Goal: Transaction & Acquisition: Purchase product/service

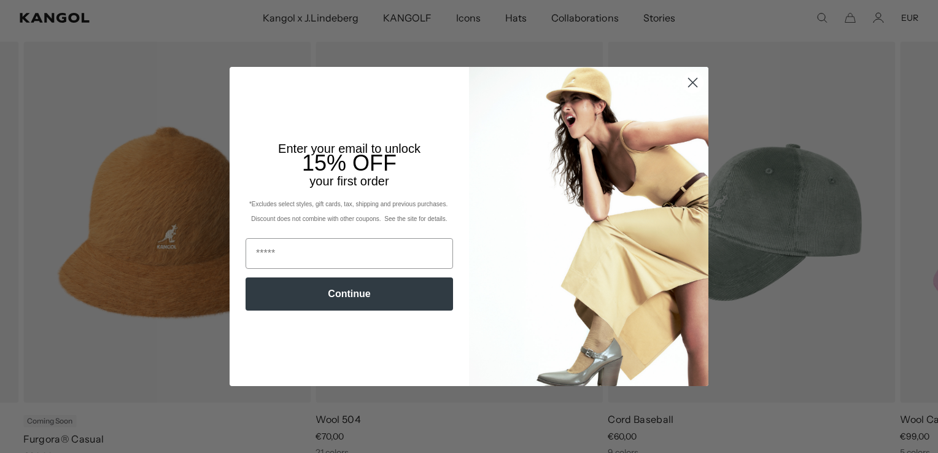
click at [689, 83] on circle "Close dialog" at bounding box center [692, 82] width 20 height 20
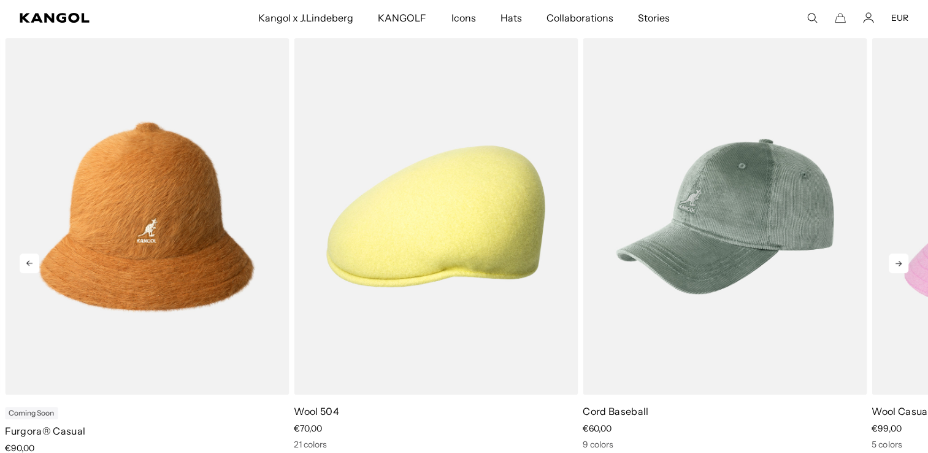
click at [901, 263] on icon at bounding box center [899, 264] width 6 height 6
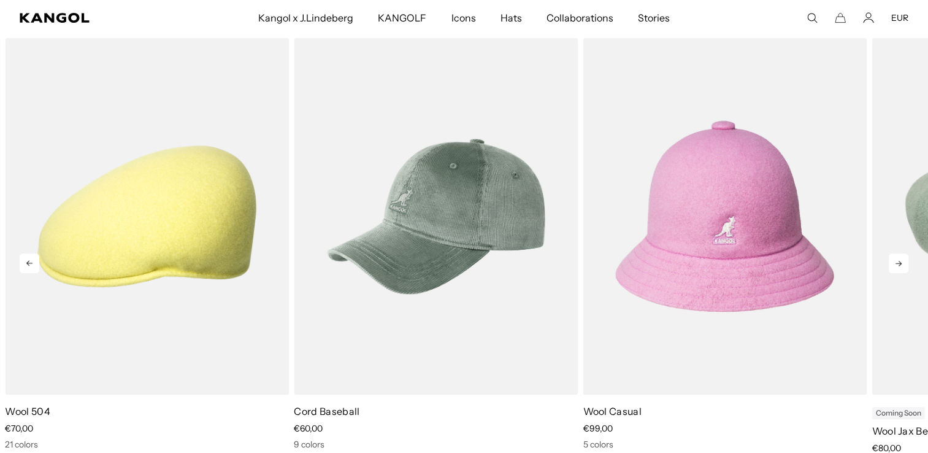
click at [901, 263] on icon at bounding box center [899, 264] width 6 height 6
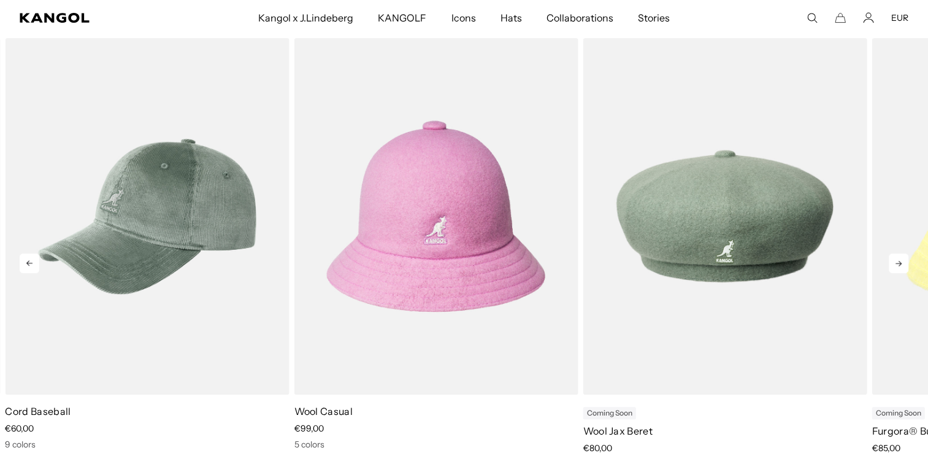
click at [901, 263] on icon at bounding box center [899, 264] width 6 height 6
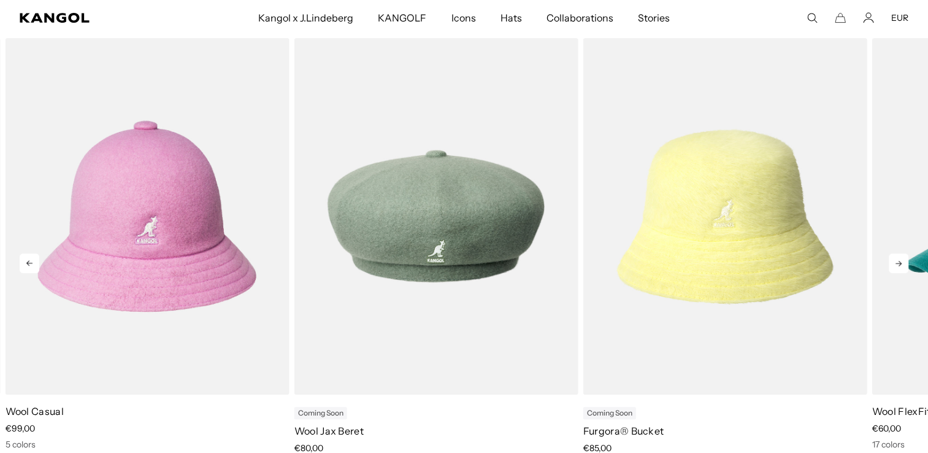
scroll to position [0, 253]
click at [901, 263] on icon at bounding box center [899, 264] width 6 height 6
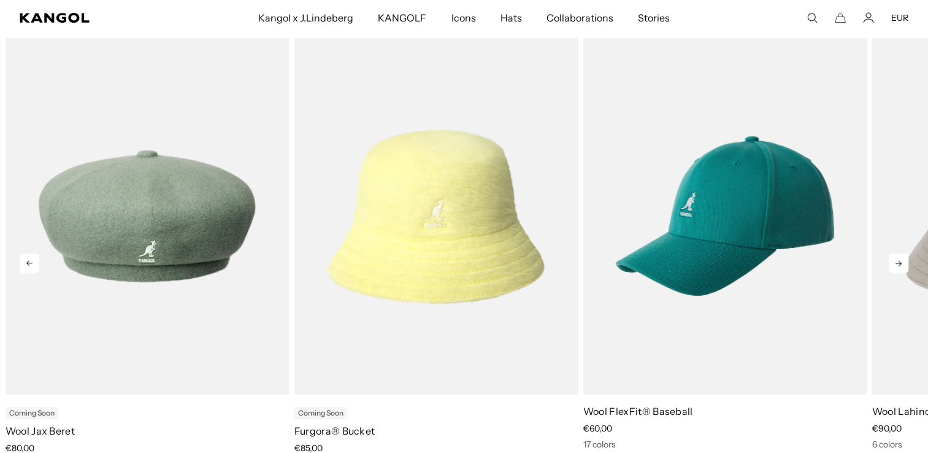
click at [901, 263] on icon at bounding box center [899, 264] width 6 height 6
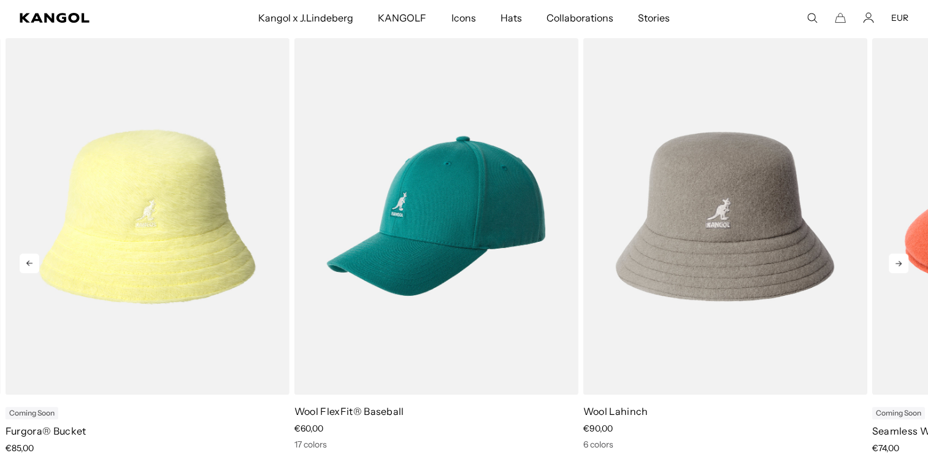
click at [901, 263] on icon at bounding box center [899, 264] width 6 height 6
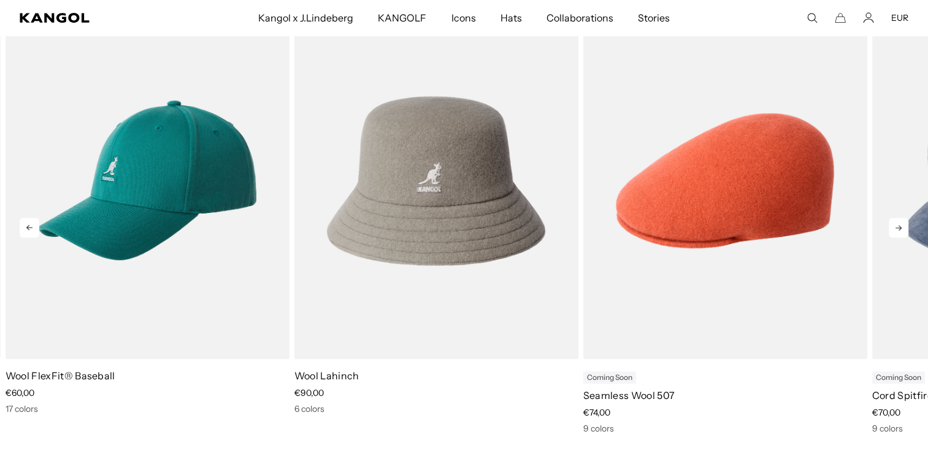
click at [898, 223] on icon at bounding box center [899, 228] width 20 height 20
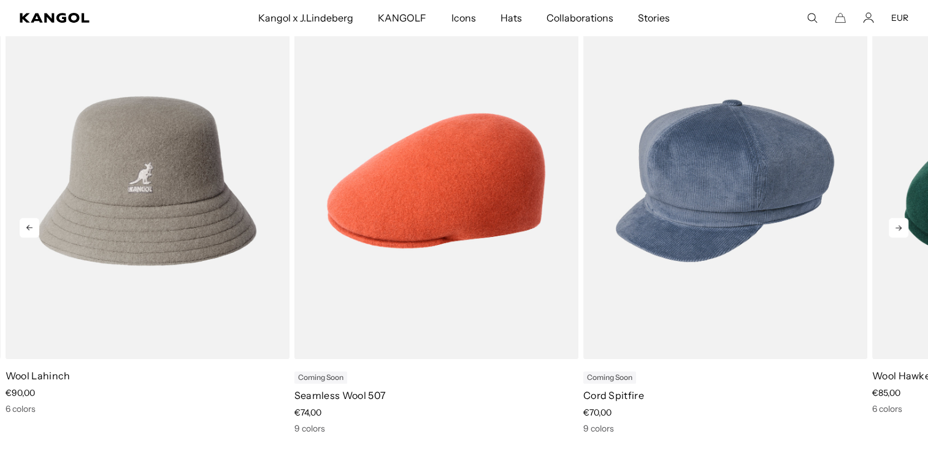
click at [898, 223] on icon at bounding box center [899, 228] width 20 height 20
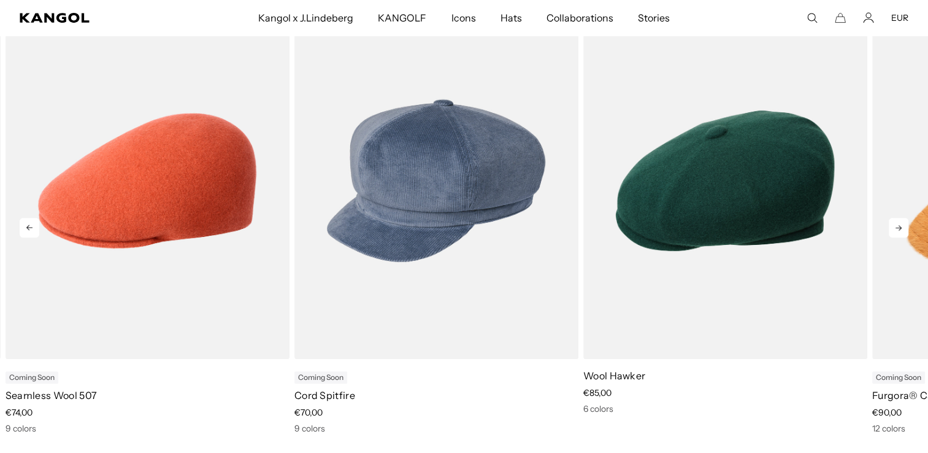
click at [898, 223] on icon at bounding box center [899, 228] width 20 height 20
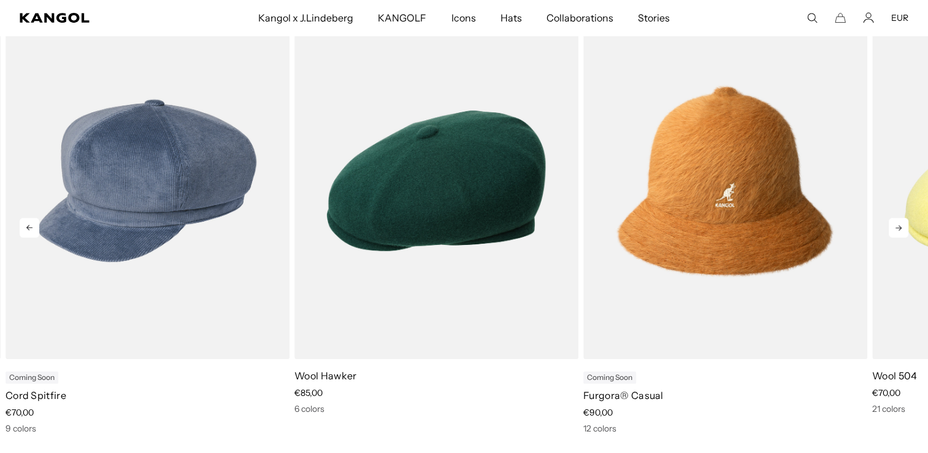
scroll to position [0, 0]
click at [898, 223] on icon at bounding box center [899, 228] width 20 height 20
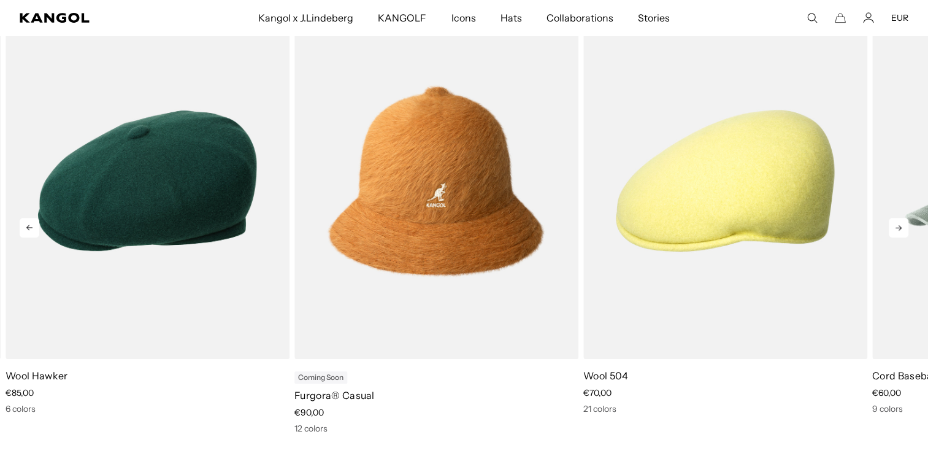
click at [898, 223] on icon at bounding box center [899, 228] width 20 height 20
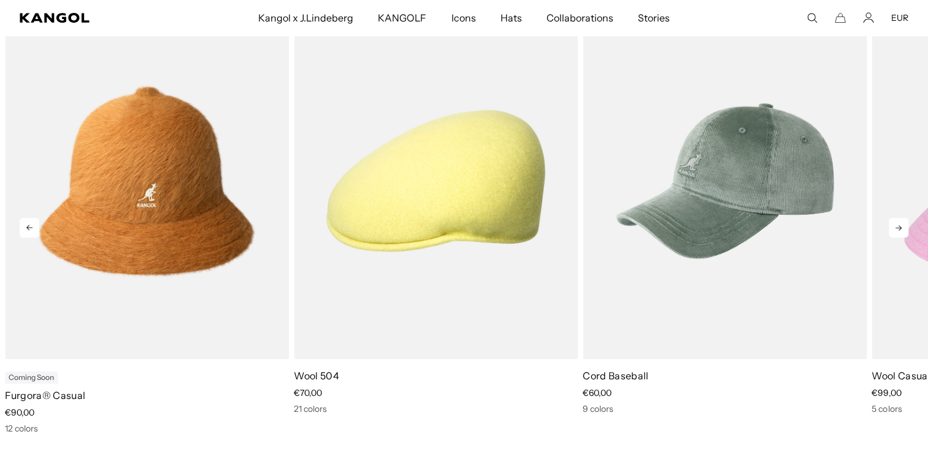
scroll to position [0, 253]
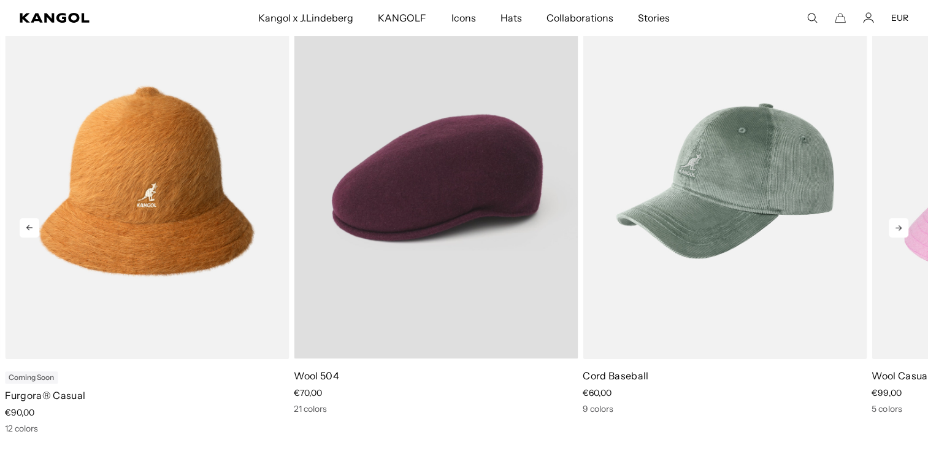
click at [445, 333] on video "Wool 504" at bounding box center [436, 180] width 284 height 356
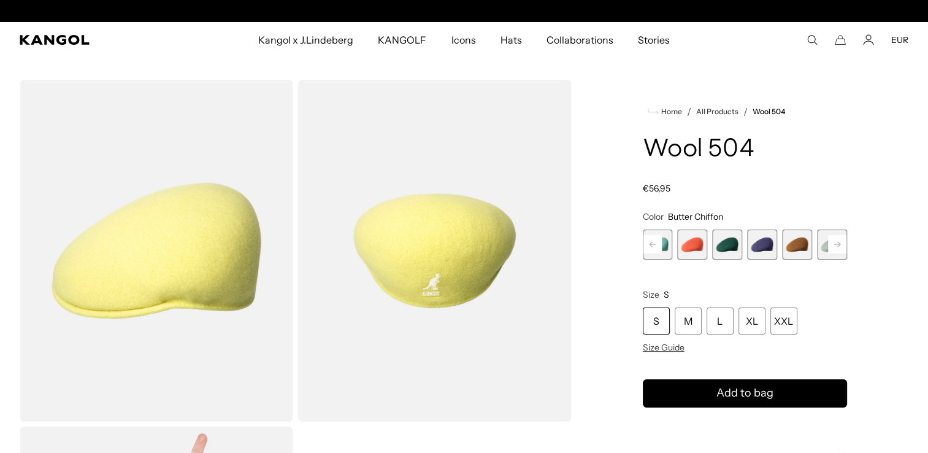
click at [833, 245] on rect at bounding box center [837, 244] width 18 height 18
click at [819, 245] on span "9 of 21" at bounding box center [834, 244] width 30 height 30
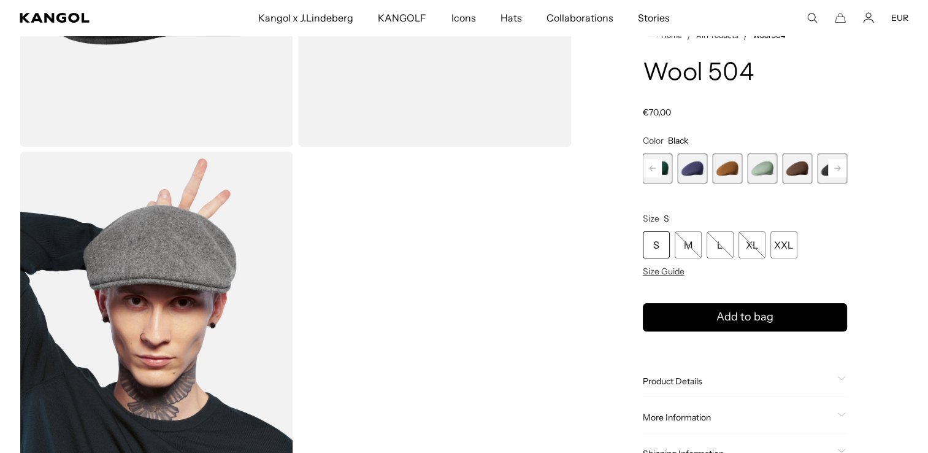
scroll to position [265, 0]
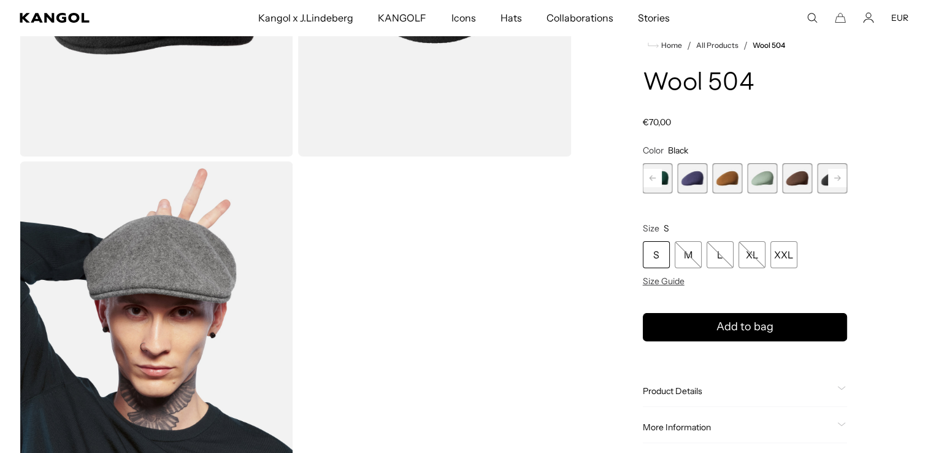
click at [794, 179] on span "8 of 21" at bounding box center [797, 178] width 30 height 30
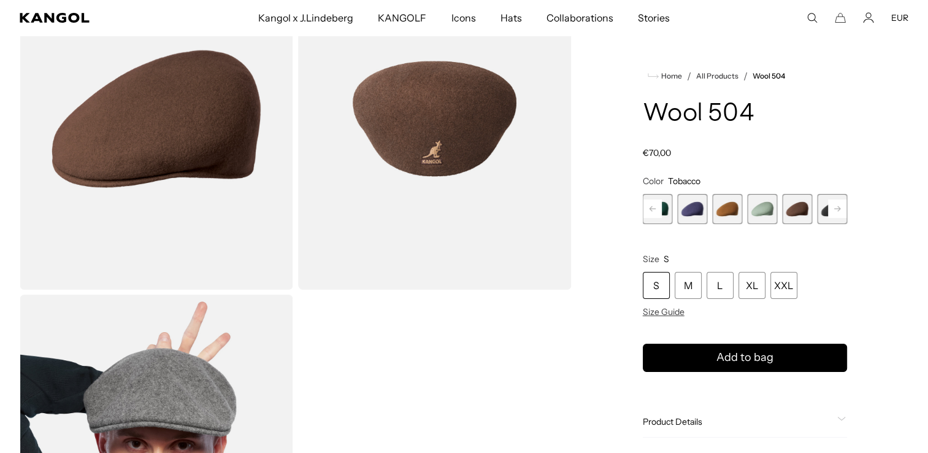
click at [843, 210] on rect at bounding box center [837, 208] width 18 height 18
click at [763, 214] on span "10 of 21" at bounding box center [762, 209] width 30 height 30
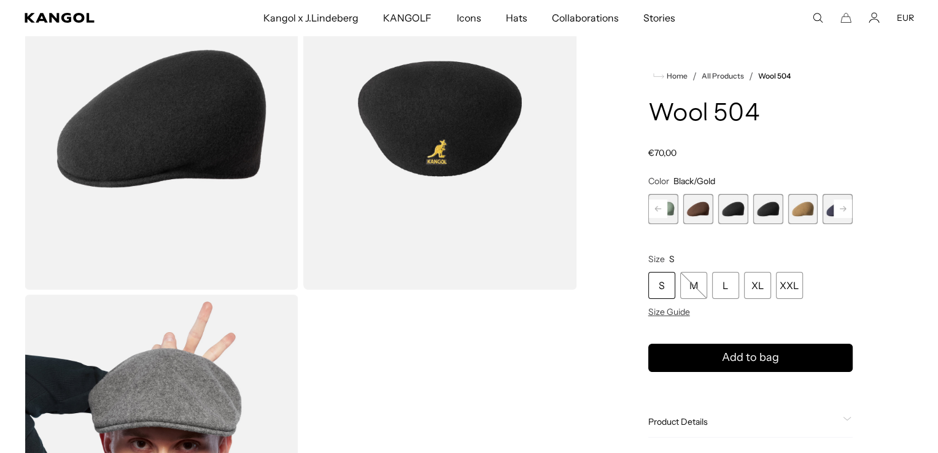
scroll to position [0, 253]
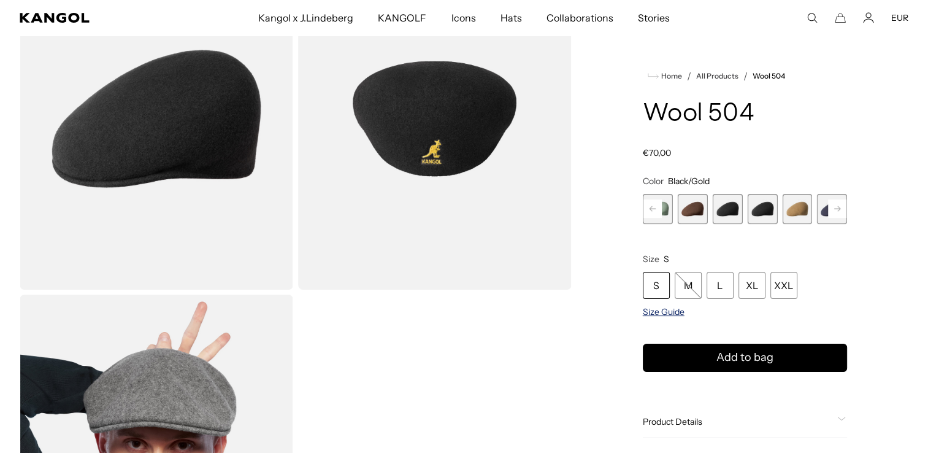
click at [673, 313] on span "Size Guide" at bounding box center [664, 311] width 42 height 11
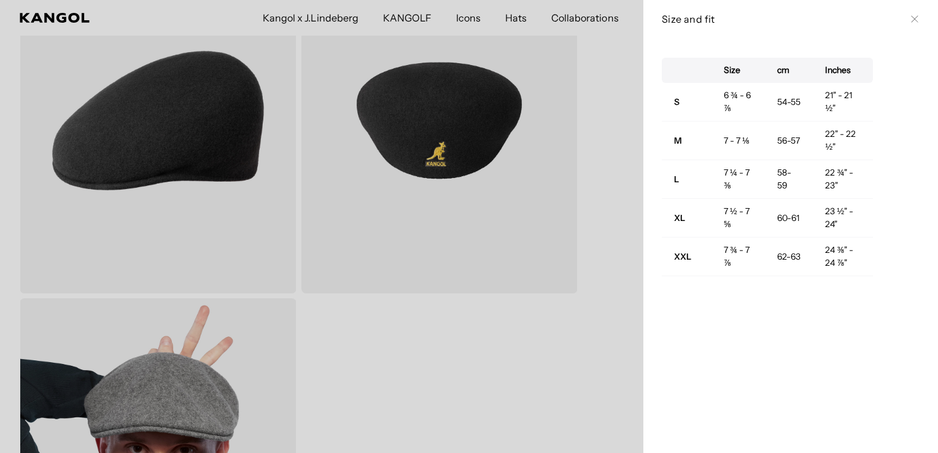
scroll to position [0, 0]
click at [865, 177] on div "Size cm Inches S 6 ¾ - 6 ⅞ 54-55 21" - 21 ½" M 7 - 7 ⅛ 56-57 22" - 22 ½" L 7 ¼ …" at bounding box center [790, 167] width 258 height 218
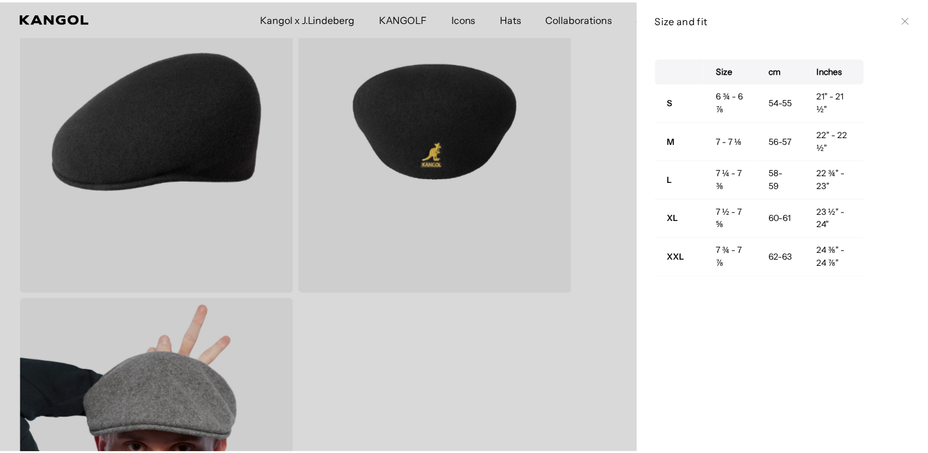
scroll to position [0, 253]
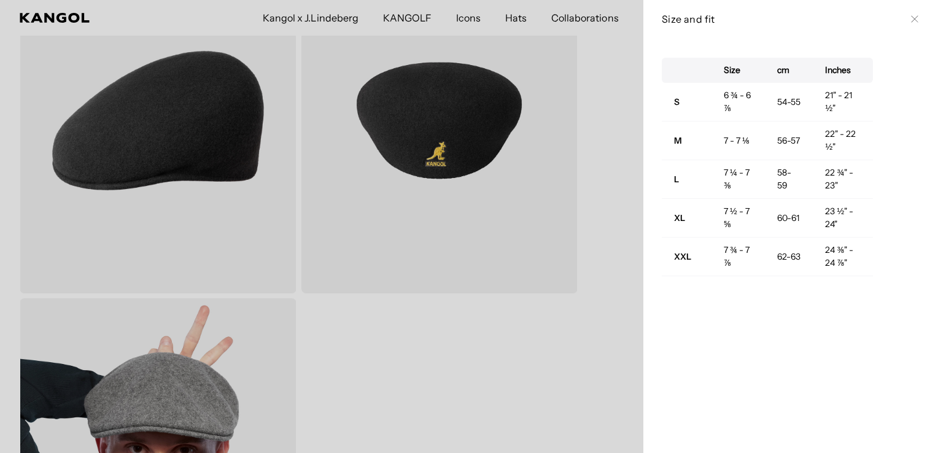
click at [911, 17] on icon at bounding box center [914, 18] width 7 height 7
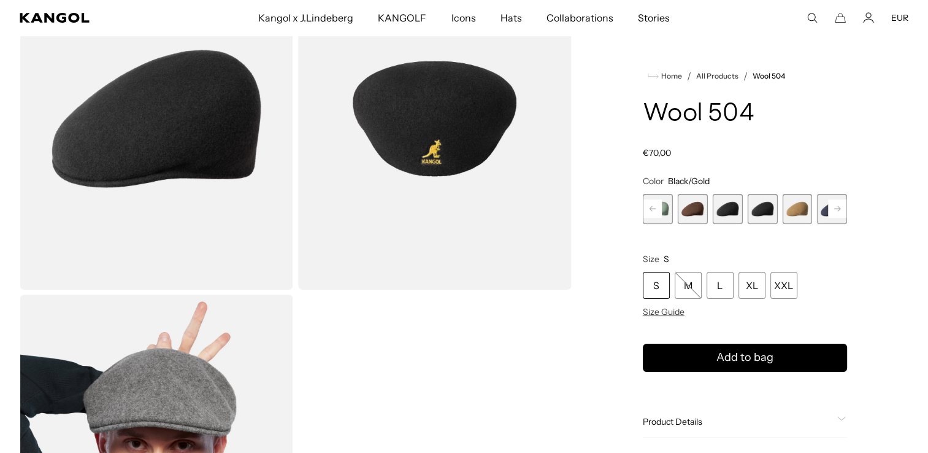
click at [838, 209] on icon at bounding box center [837, 208] width 6 height 5
click at [805, 214] on span "14 of 21" at bounding box center [797, 209] width 30 height 30
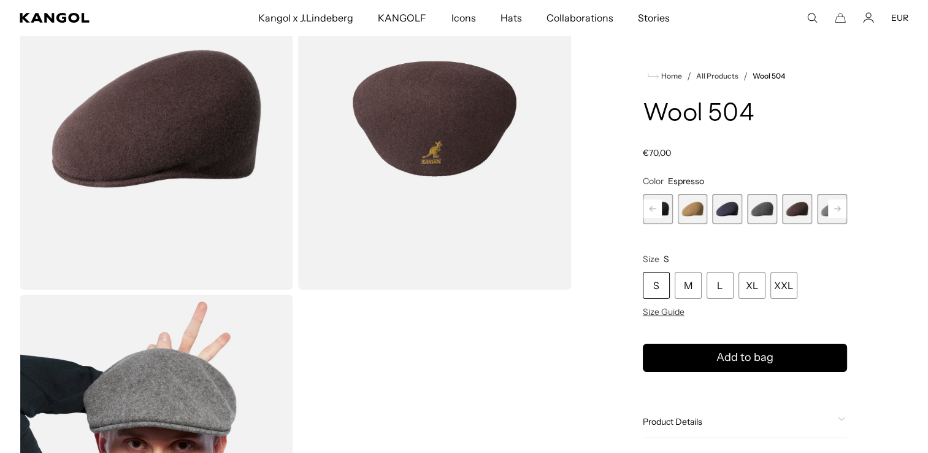
click at [836, 205] on rect at bounding box center [837, 208] width 18 height 18
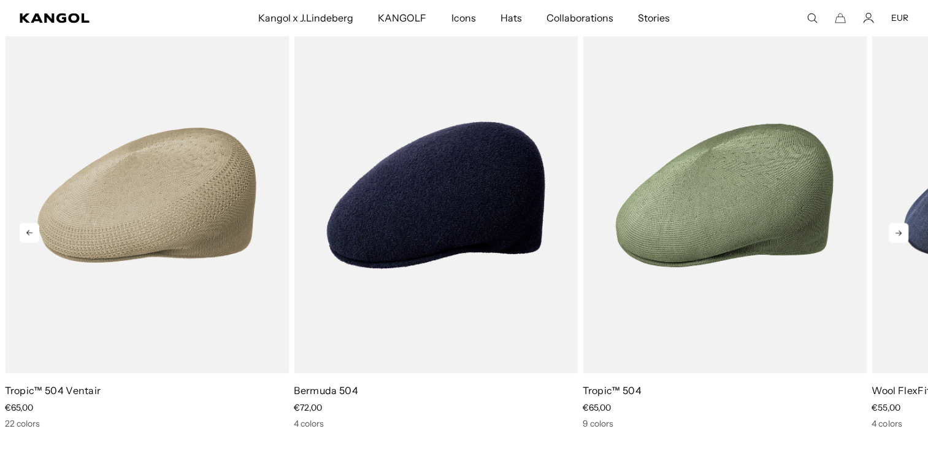
scroll to position [0, 253]
click at [898, 229] on icon at bounding box center [899, 233] width 20 height 20
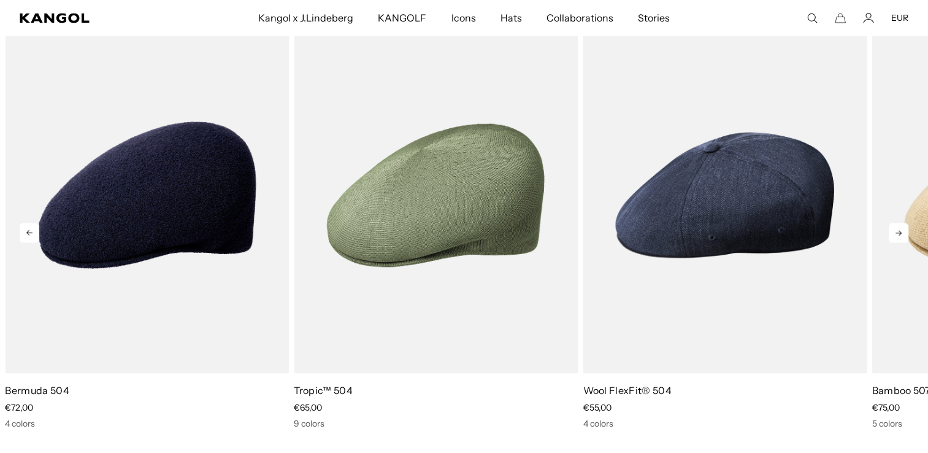
click at [898, 229] on icon at bounding box center [899, 233] width 20 height 20
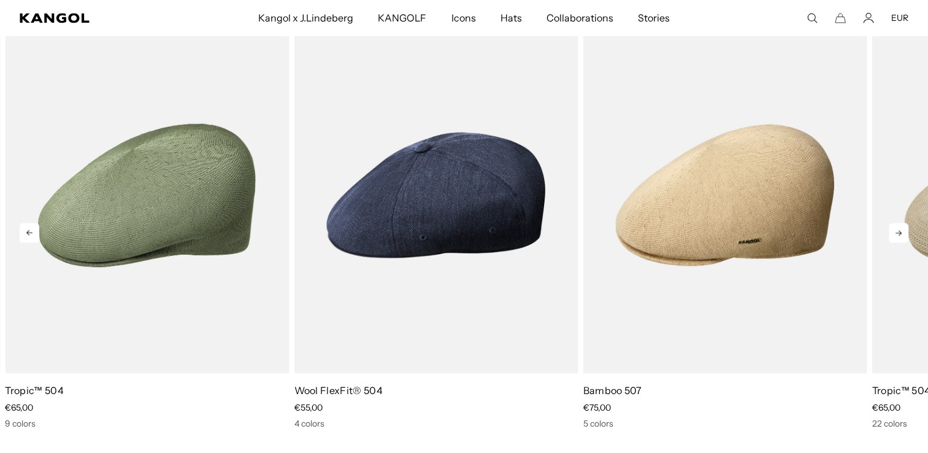
click at [898, 229] on icon at bounding box center [899, 233] width 20 height 20
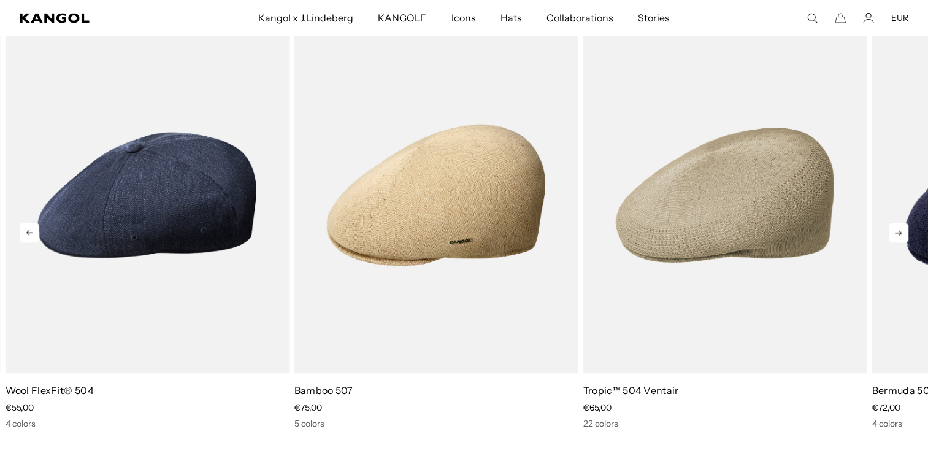
scroll to position [0, 0]
click at [898, 229] on icon at bounding box center [899, 233] width 20 height 20
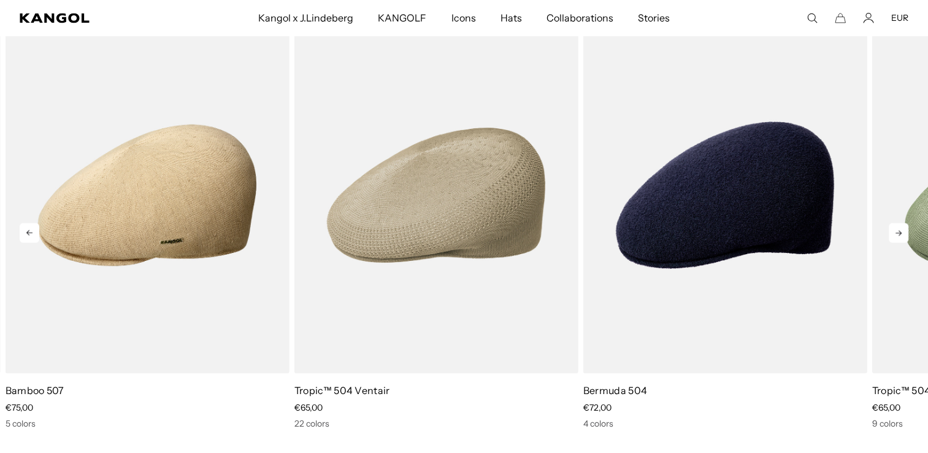
click at [898, 229] on icon at bounding box center [899, 233] width 20 height 20
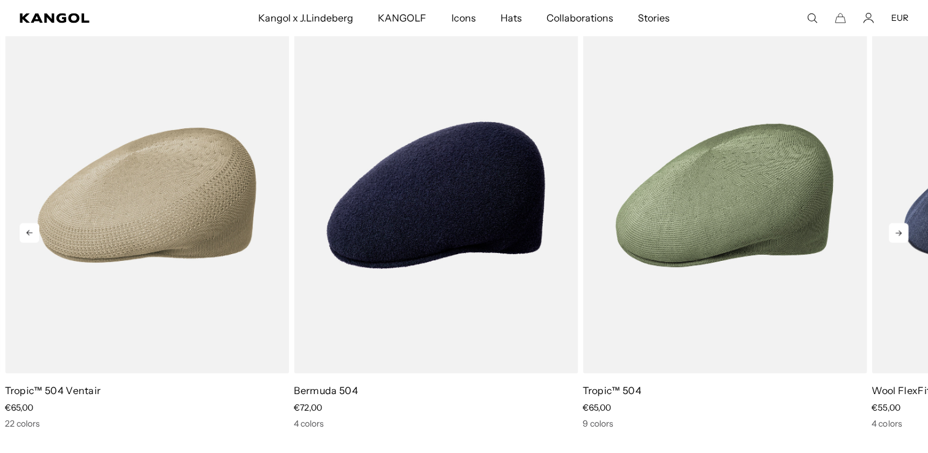
click at [898, 229] on icon at bounding box center [899, 233] width 20 height 20
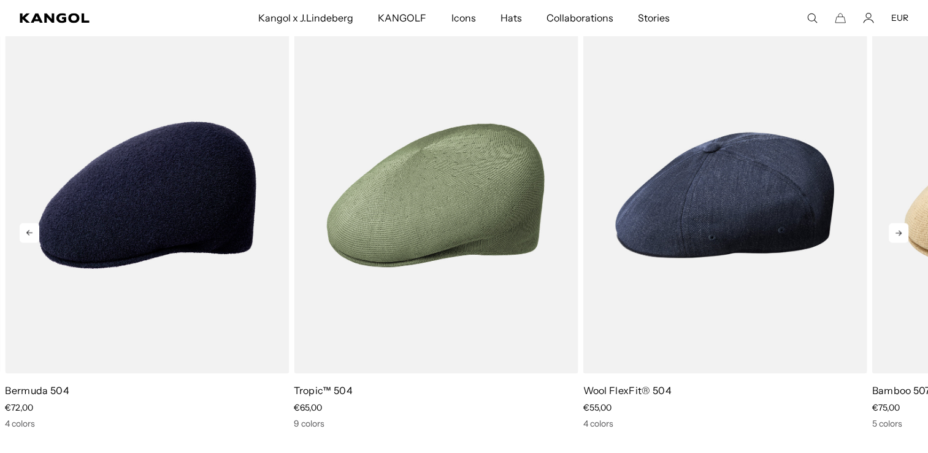
click at [898, 229] on icon at bounding box center [899, 233] width 20 height 20
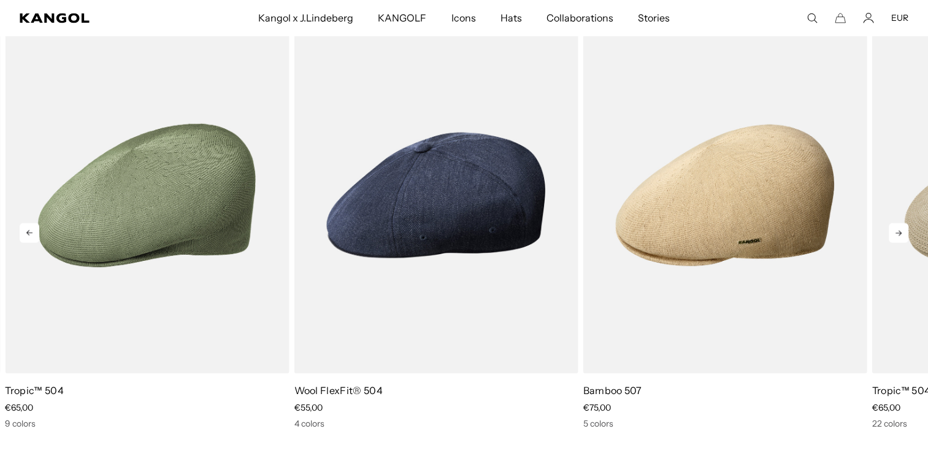
click at [898, 229] on icon at bounding box center [899, 233] width 20 height 20
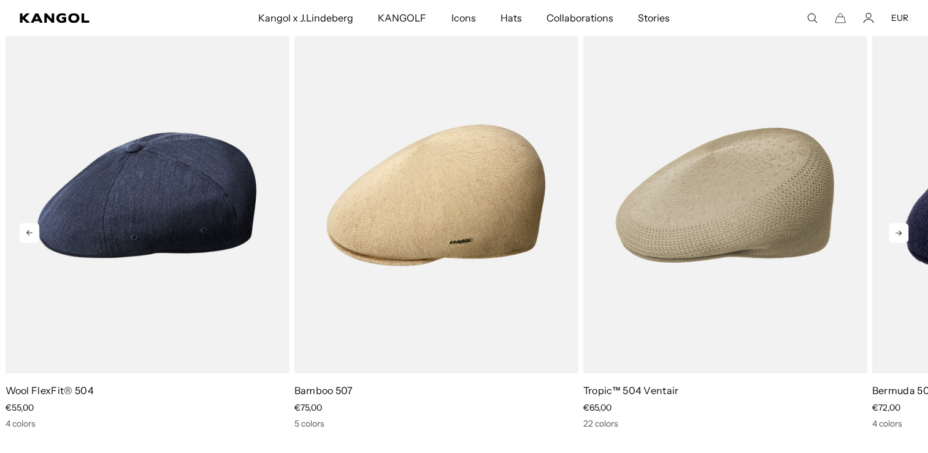
scroll to position [0, 253]
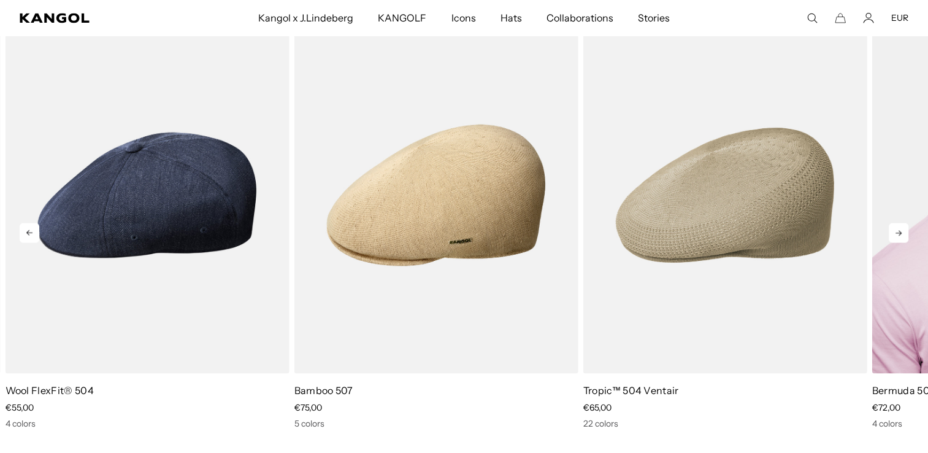
click at [0, 0] on link "2 of 5" at bounding box center [0, 0] width 0 height 0
click at [898, 229] on icon at bounding box center [899, 233] width 20 height 20
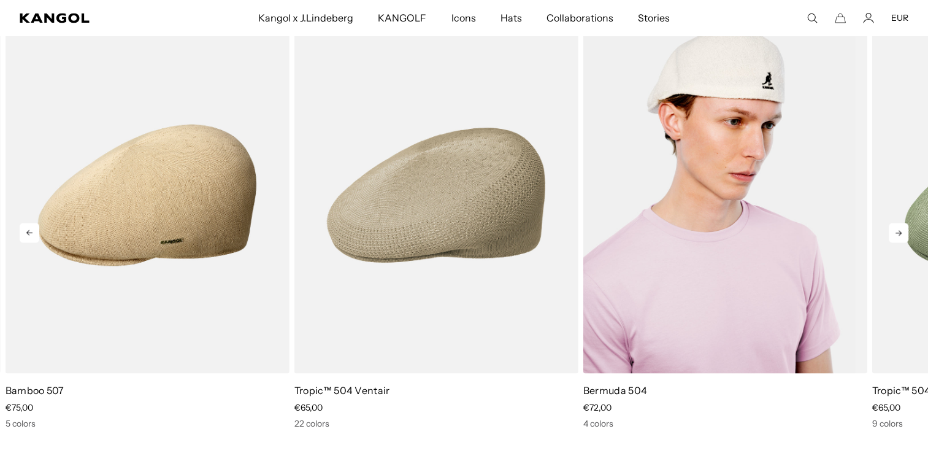
click at [898, 229] on icon at bounding box center [899, 233] width 20 height 20
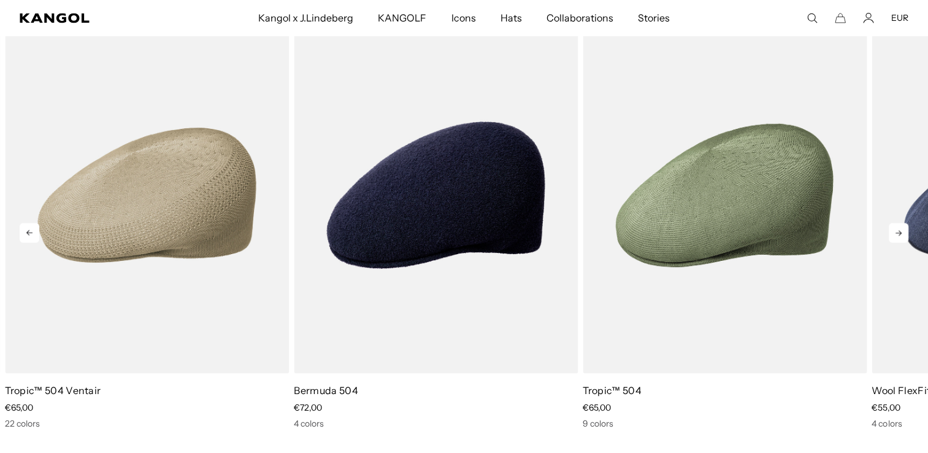
click at [898, 229] on icon at bounding box center [899, 233] width 20 height 20
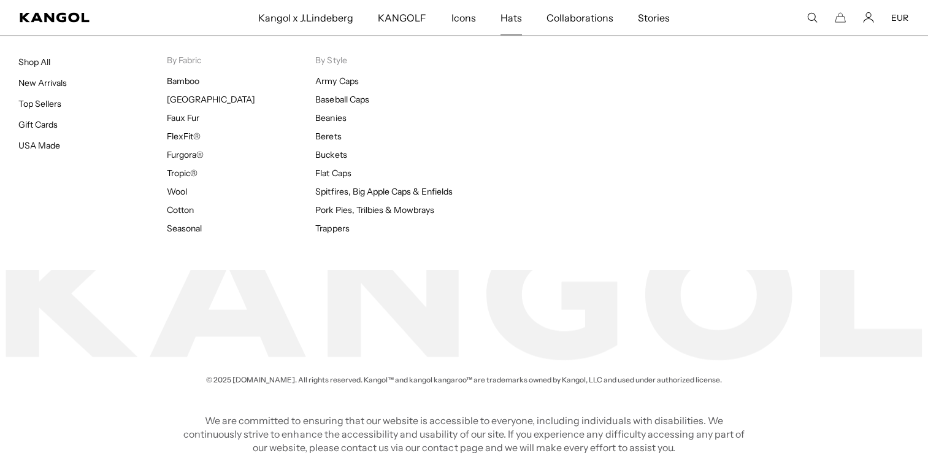
click at [507, 18] on span "Hats" at bounding box center [511, 18] width 21 height 36
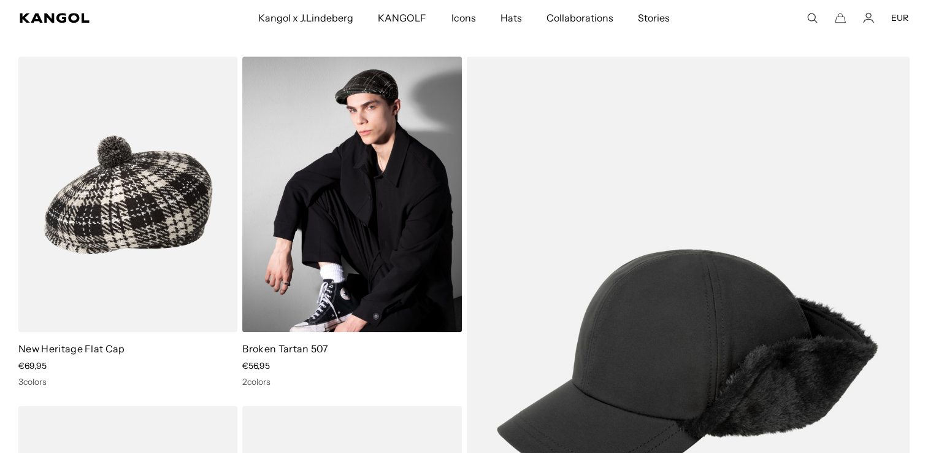
click at [400, 273] on img at bounding box center [351, 193] width 219 height 275
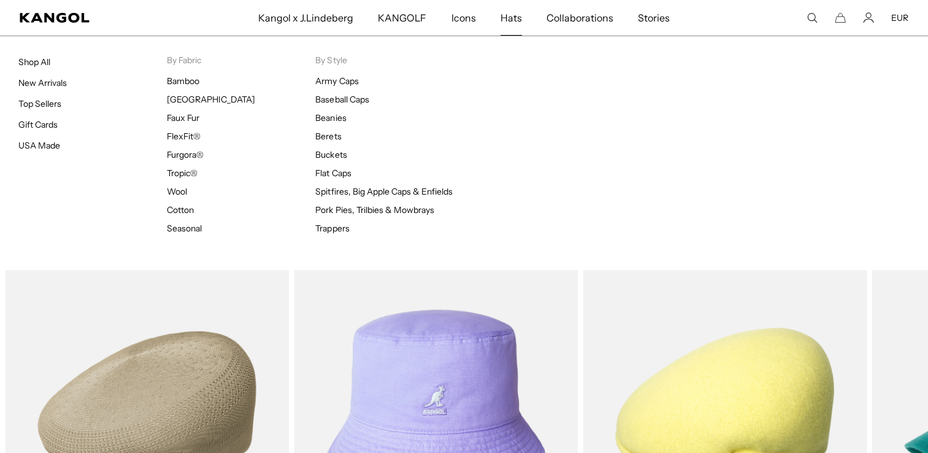
click at [510, 10] on span "Hats" at bounding box center [511, 18] width 21 height 36
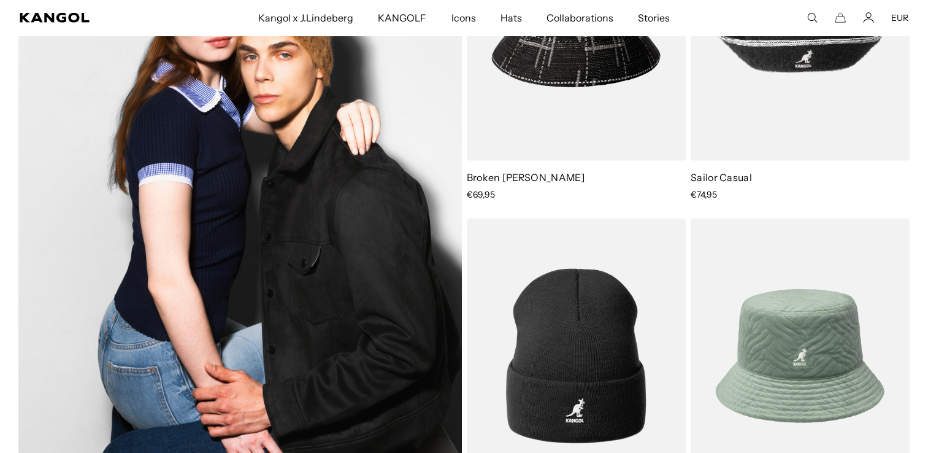
click at [361, 285] on img at bounding box center [240, 189] width 444 height 608
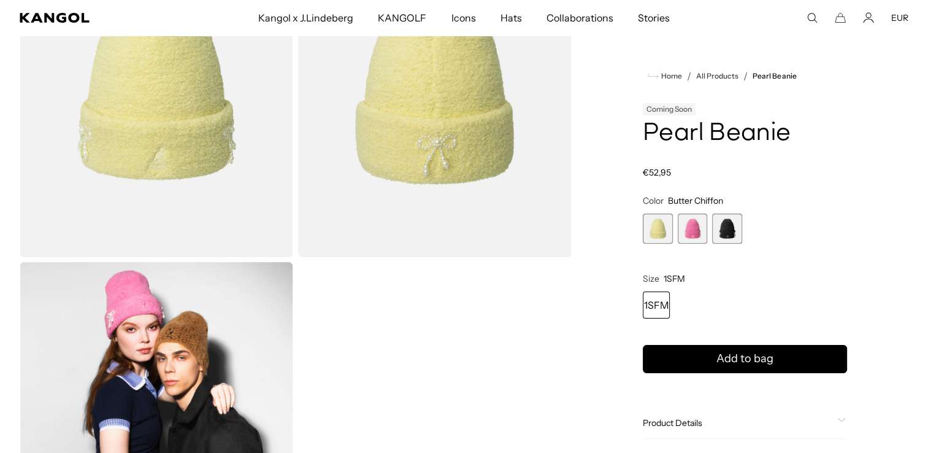
click at [705, 228] on span "2 of 3" at bounding box center [693, 229] width 30 height 30
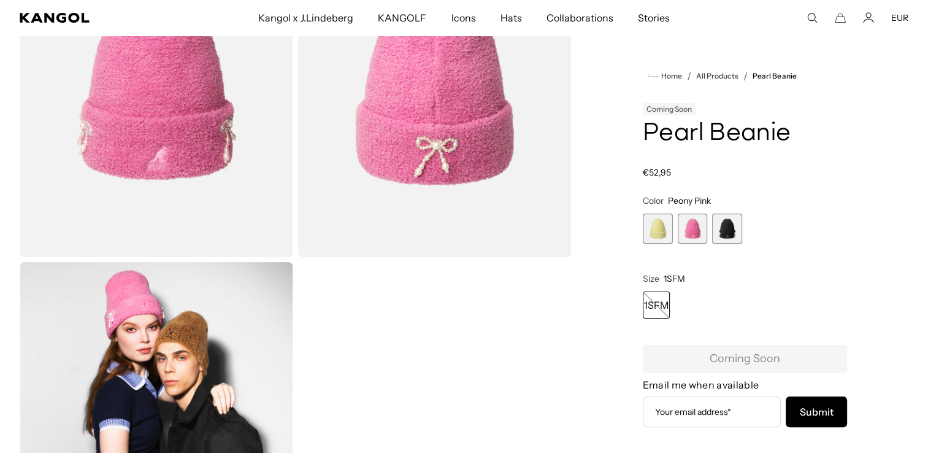
click at [721, 233] on span "3 of 3" at bounding box center [727, 229] width 30 height 30
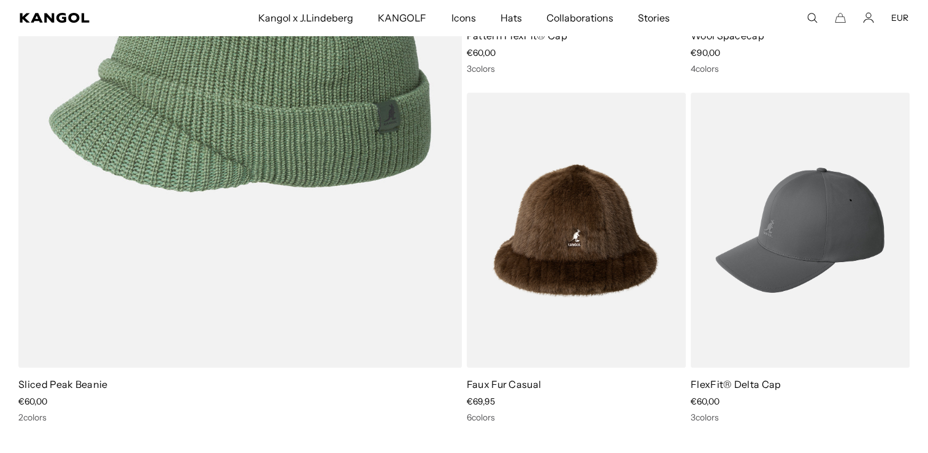
scroll to position [0, 253]
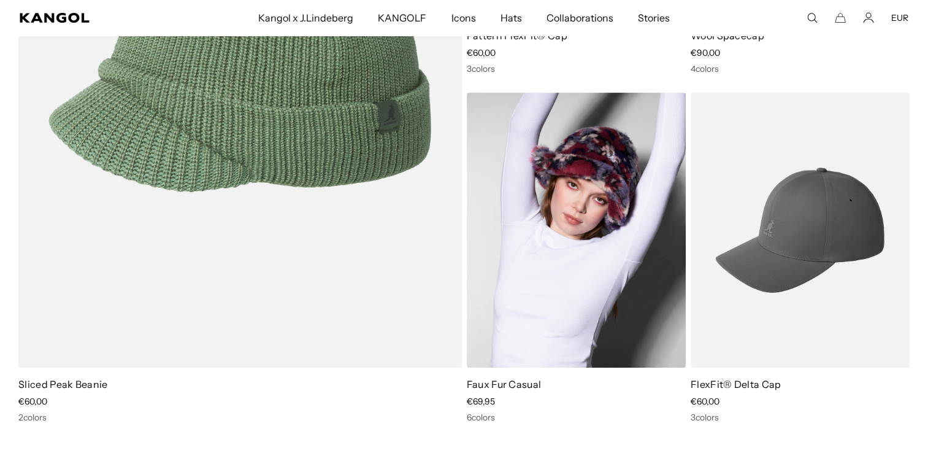
click at [522, 315] on img at bounding box center [576, 230] width 219 height 275
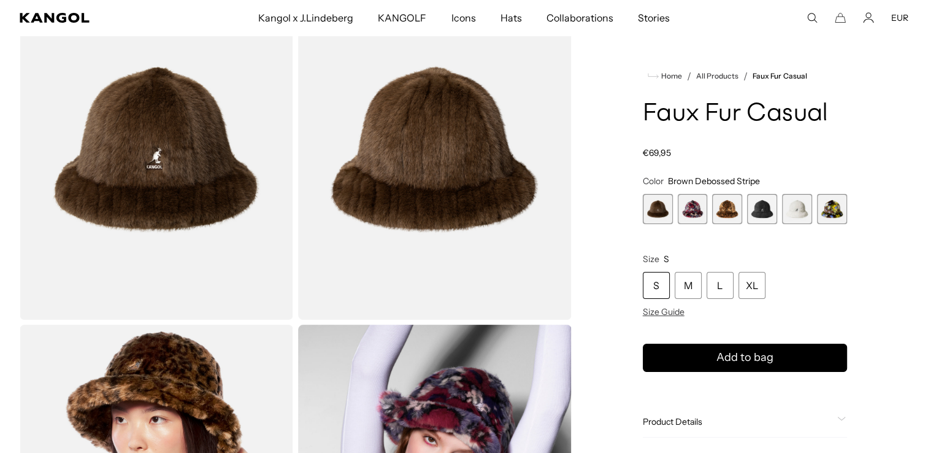
scroll to position [93, 0]
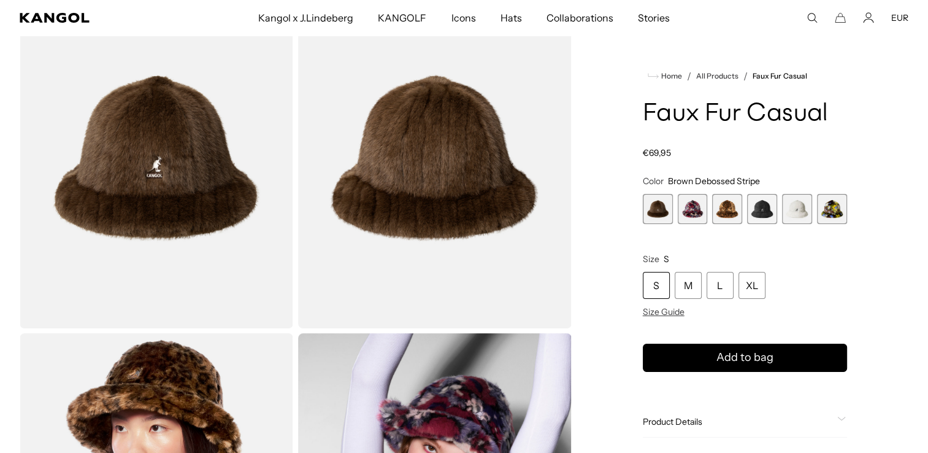
click at [830, 209] on span "6 of 6" at bounding box center [832, 209] width 30 height 30
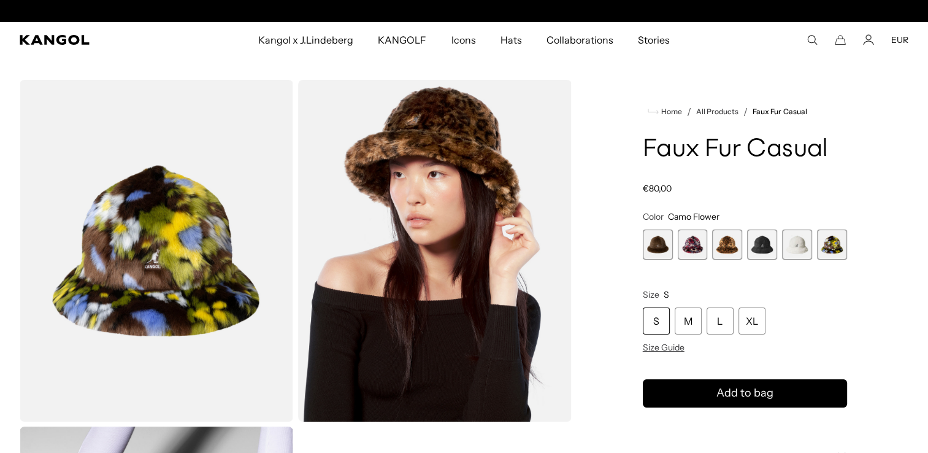
scroll to position [0, 253]
